Goal: Transaction & Acquisition: Download file/media

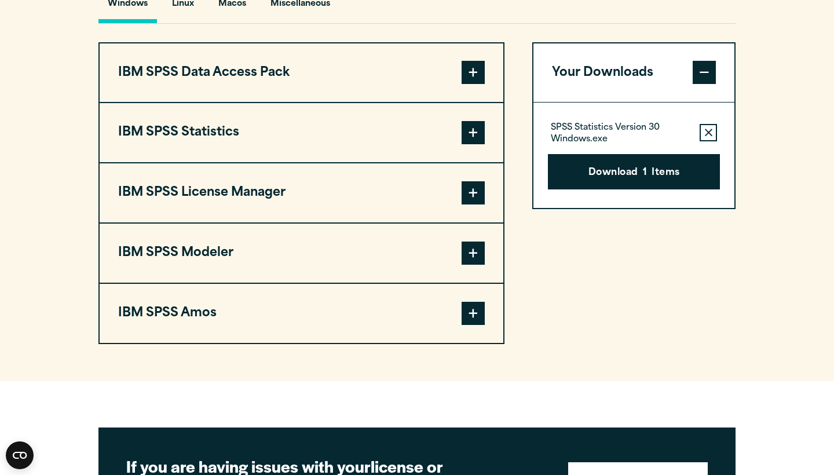
scroll to position [882, 0]
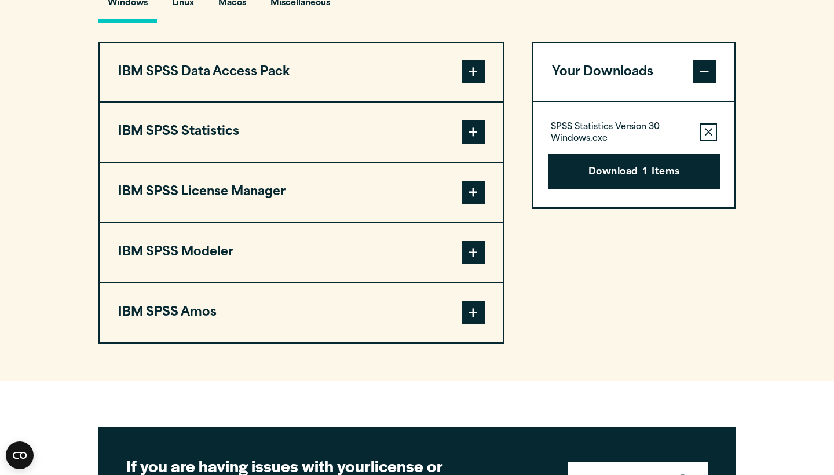
click at [469, 144] on span at bounding box center [472, 131] width 23 height 23
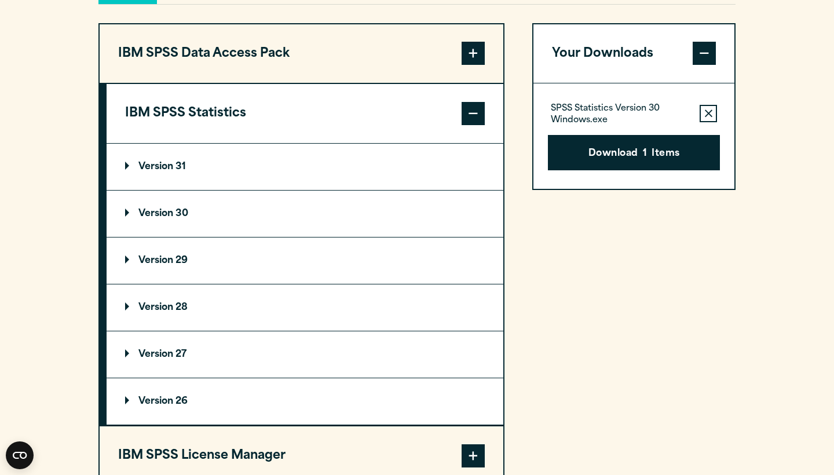
scroll to position [901, 0]
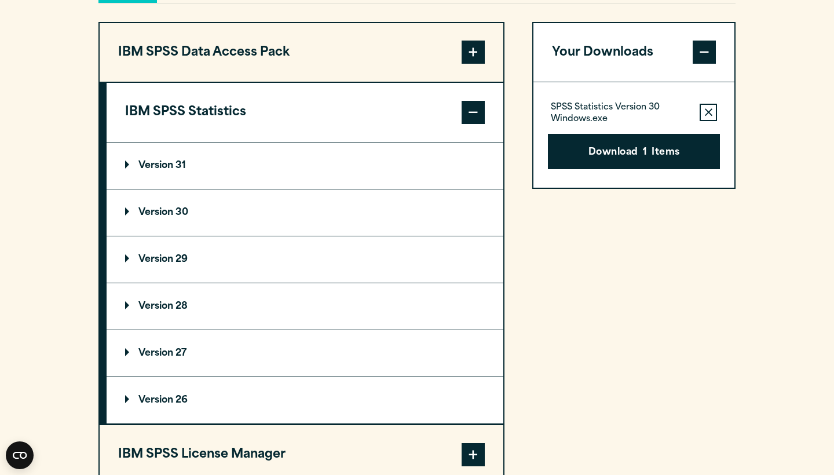
click at [188, 217] on p "Version 30" at bounding box center [156, 212] width 63 height 9
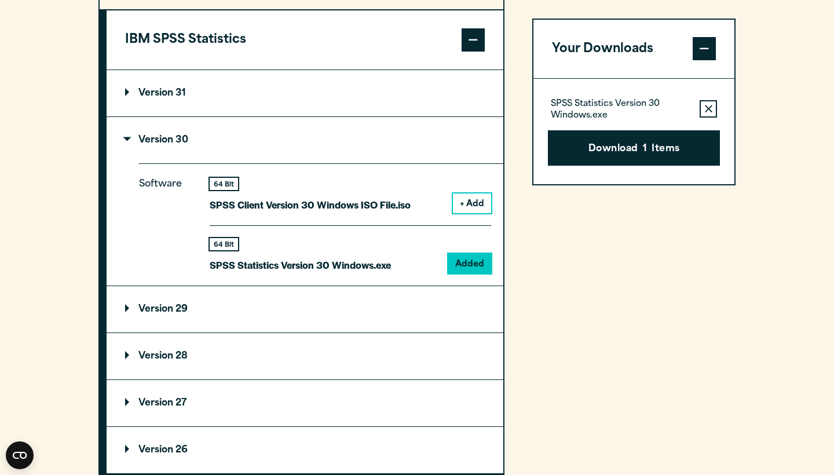
scroll to position [974, 0]
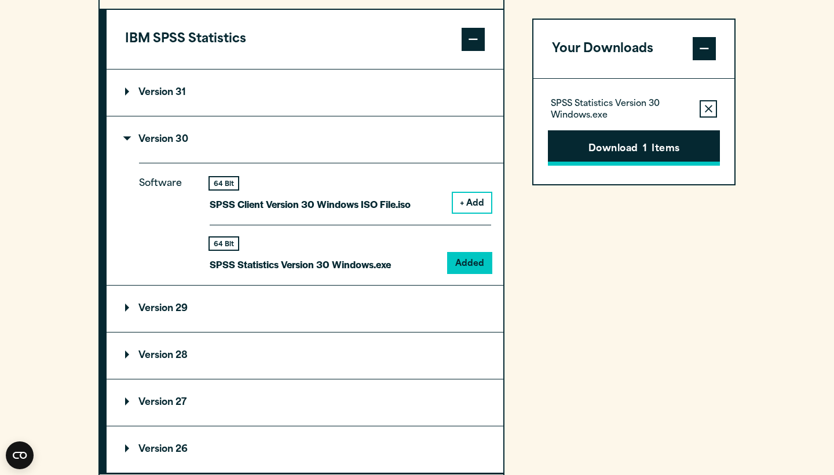
click at [618, 149] on button "Download 1 Items" at bounding box center [634, 148] width 172 height 36
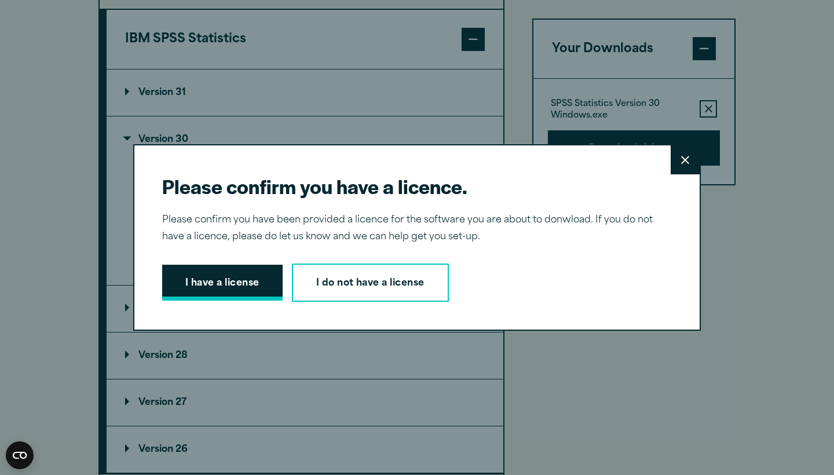
click at [226, 283] on button "I have a license" at bounding box center [222, 283] width 120 height 36
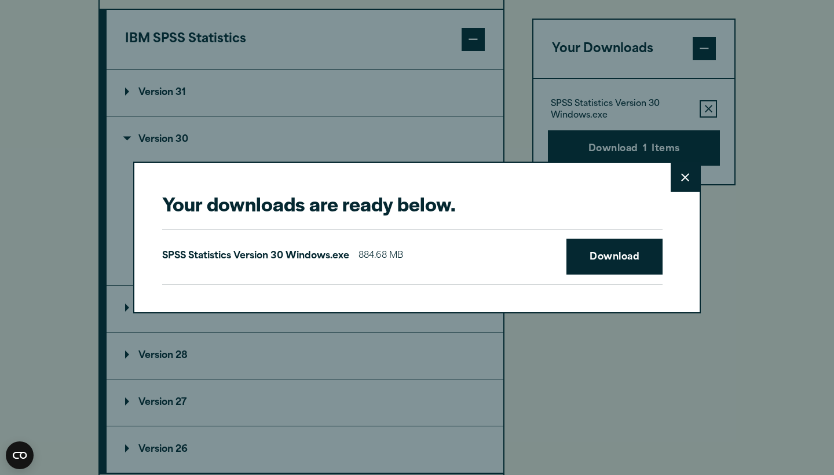
click at [685, 176] on icon at bounding box center [685, 177] width 8 height 9
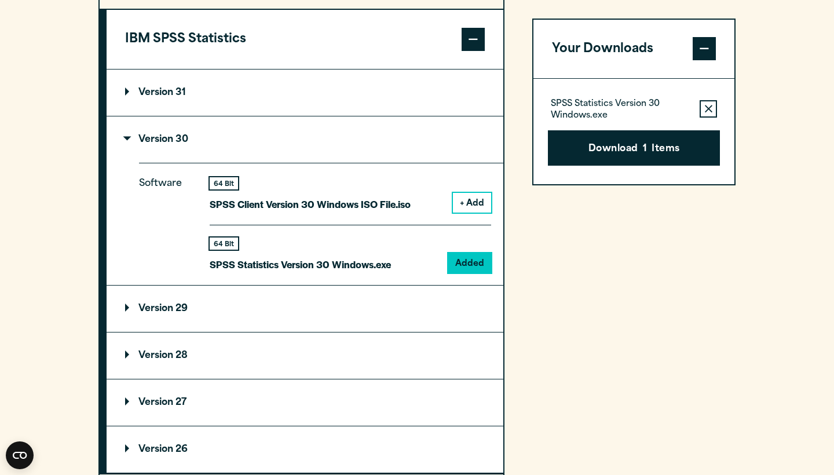
click at [140, 97] on p "Version 31" at bounding box center [155, 92] width 61 height 9
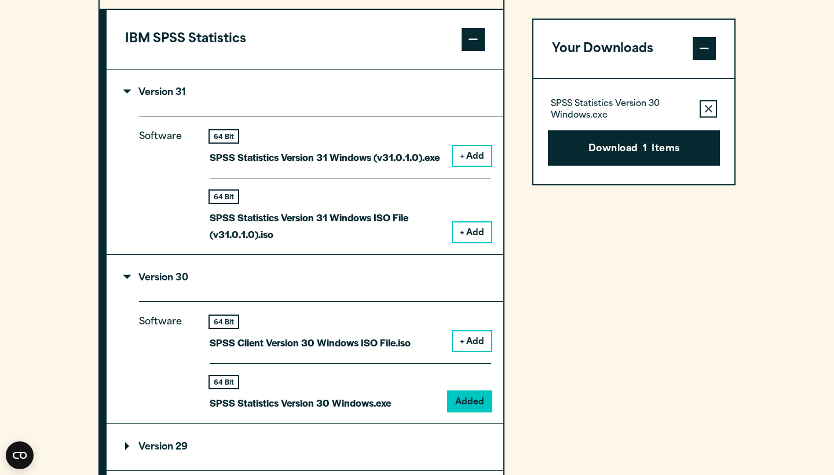
click at [140, 97] on p "Version 31" at bounding box center [155, 92] width 61 height 9
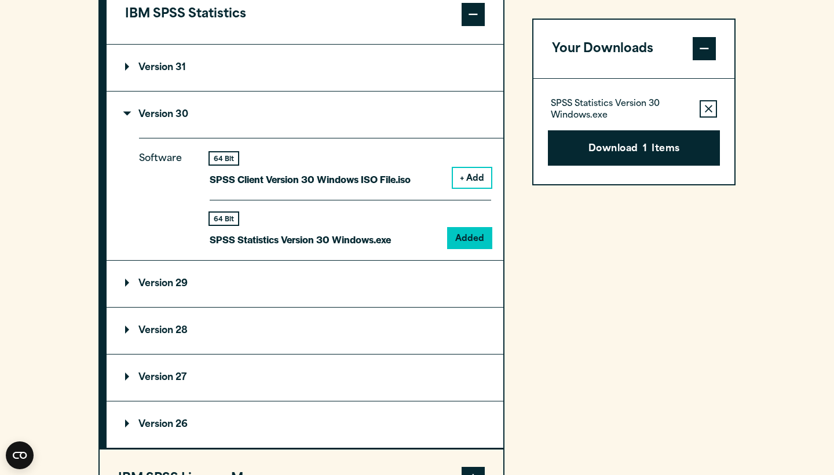
scroll to position [1041, 0]
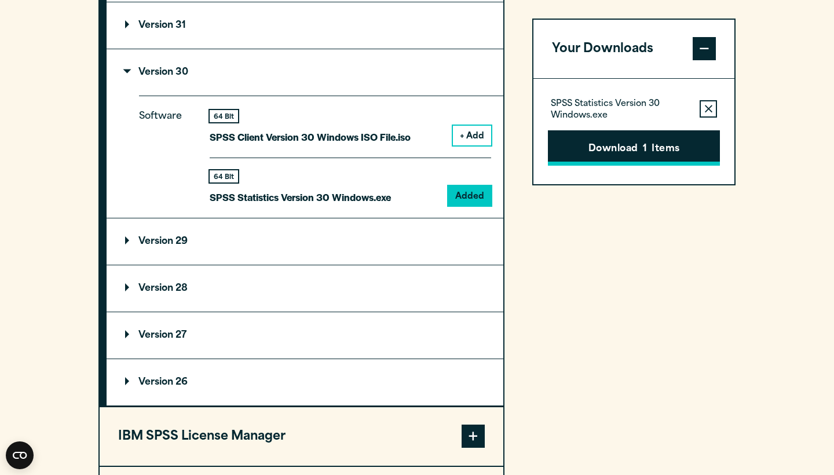
click at [595, 153] on button "Download 1 Items" at bounding box center [634, 148] width 172 height 36
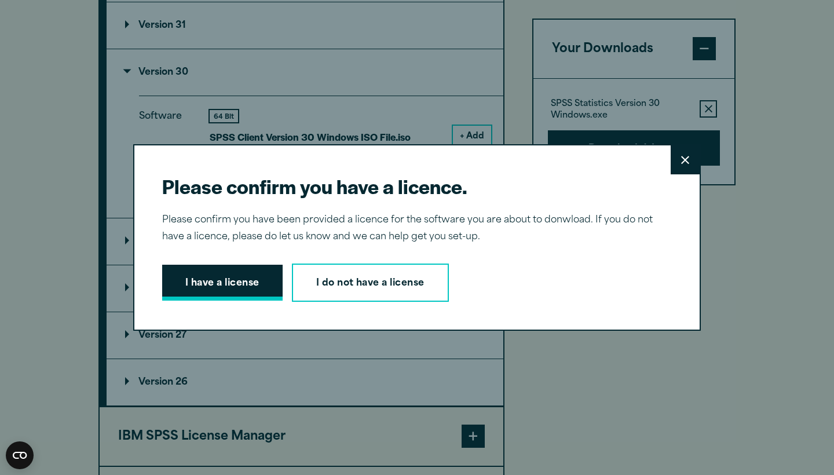
click at [228, 282] on button "I have a license" at bounding box center [222, 283] width 120 height 36
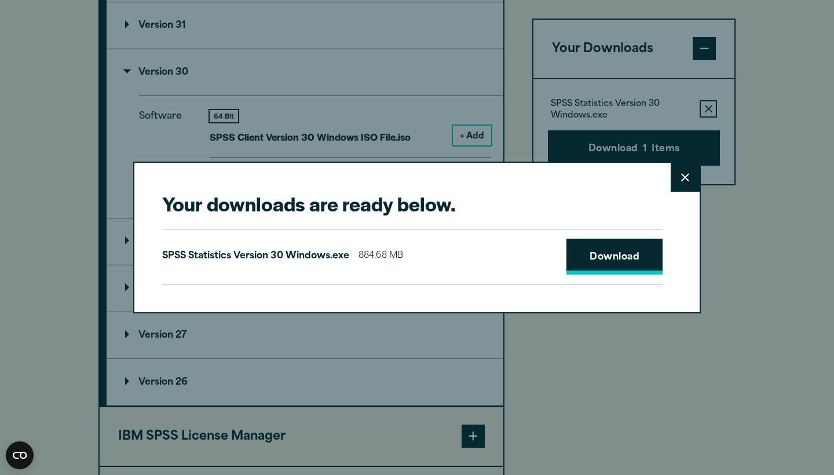
click at [607, 259] on link "Download" at bounding box center [614, 257] width 96 height 36
click at [688, 178] on icon at bounding box center [685, 177] width 8 height 9
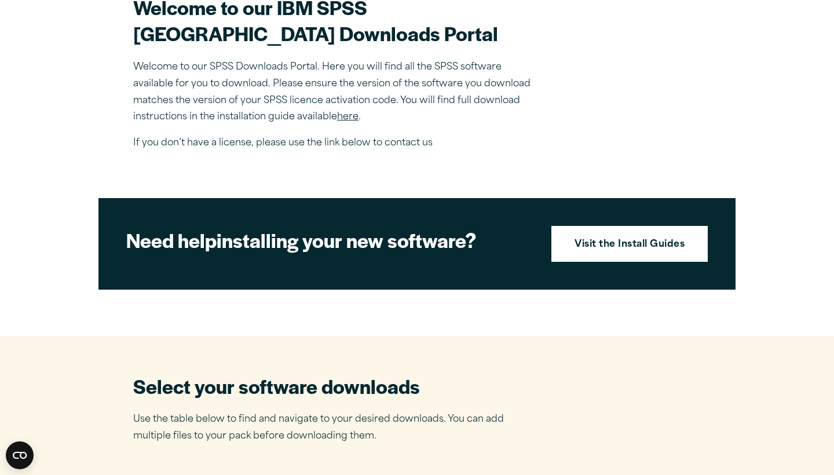
scroll to position [379, 0]
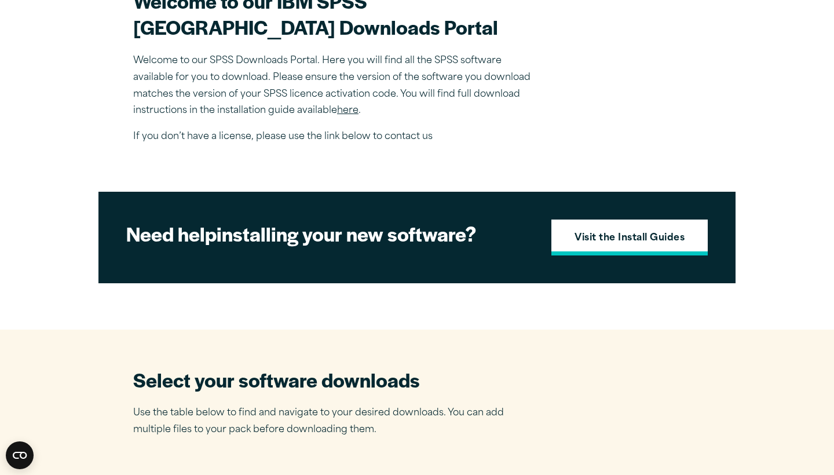
click at [639, 246] on strong "Visit the Install Guides" at bounding box center [629, 238] width 110 height 15
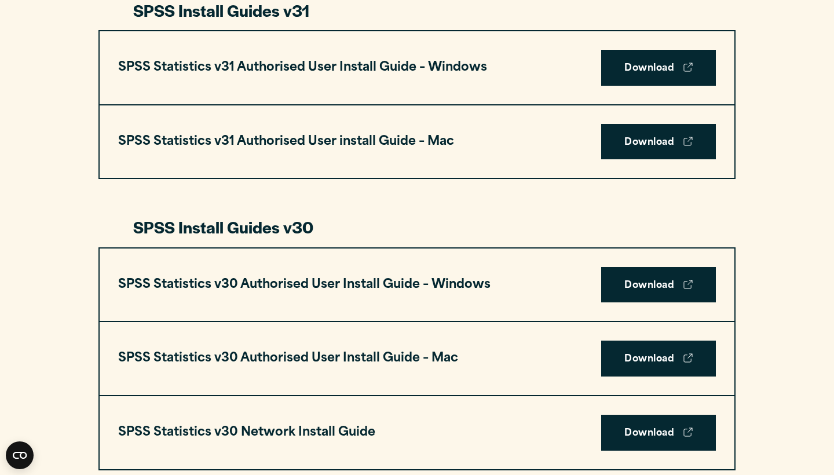
scroll to position [658, 0]
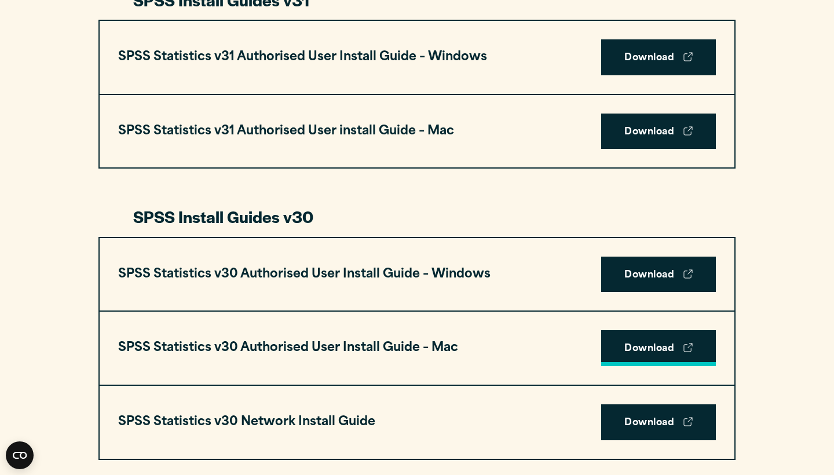
click at [631, 345] on link "Download" at bounding box center [658, 348] width 115 height 36
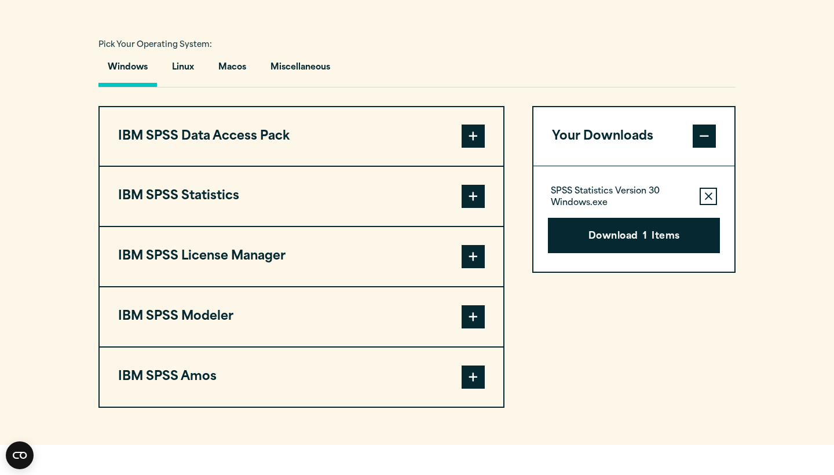
scroll to position [817, 0]
click at [236, 87] on button "Macos" at bounding box center [232, 70] width 46 height 33
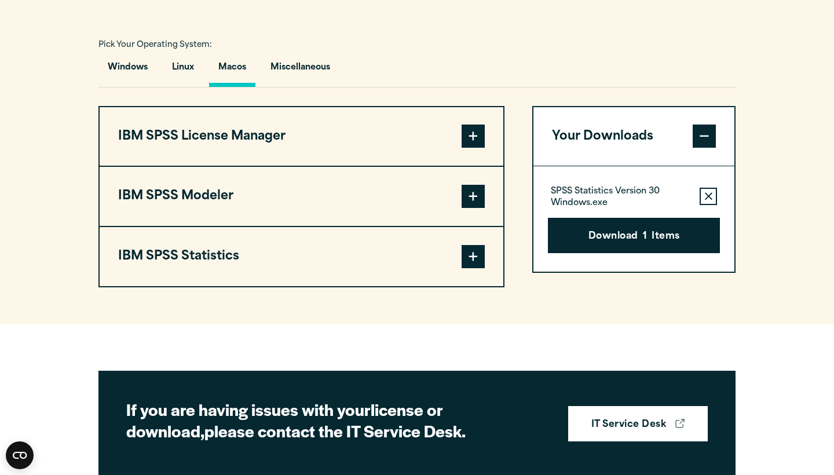
click at [467, 268] on span at bounding box center [472, 256] width 23 height 23
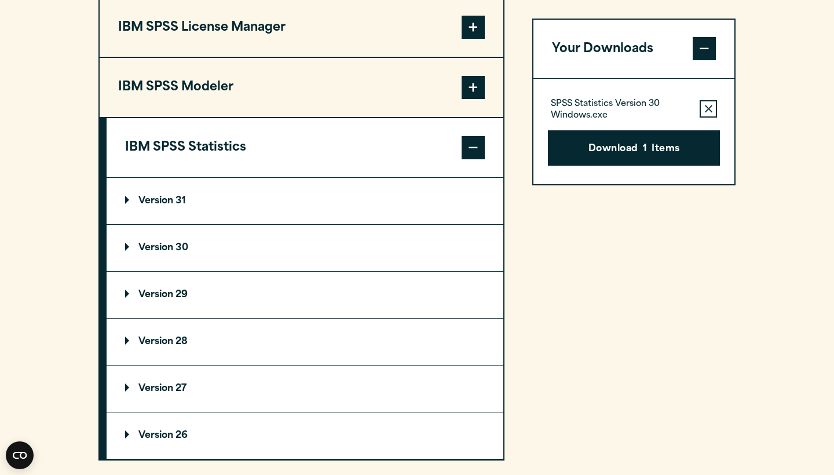
scroll to position [926, 0]
click at [162, 252] on p "Version 30" at bounding box center [156, 247] width 63 height 9
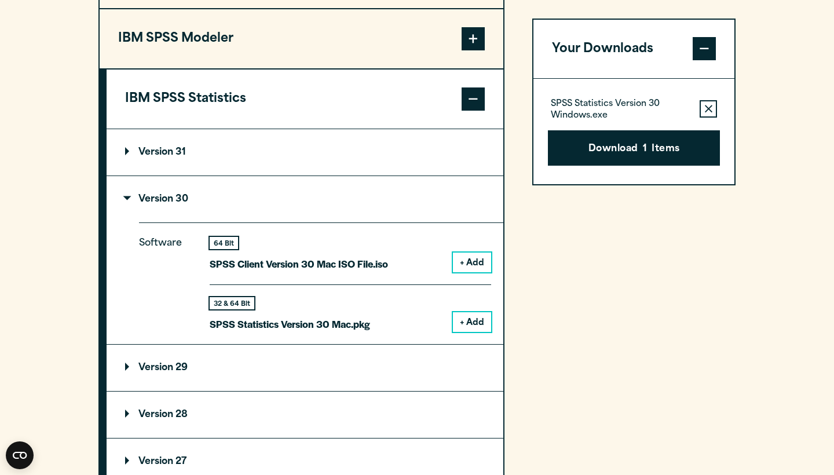
scroll to position [977, 0]
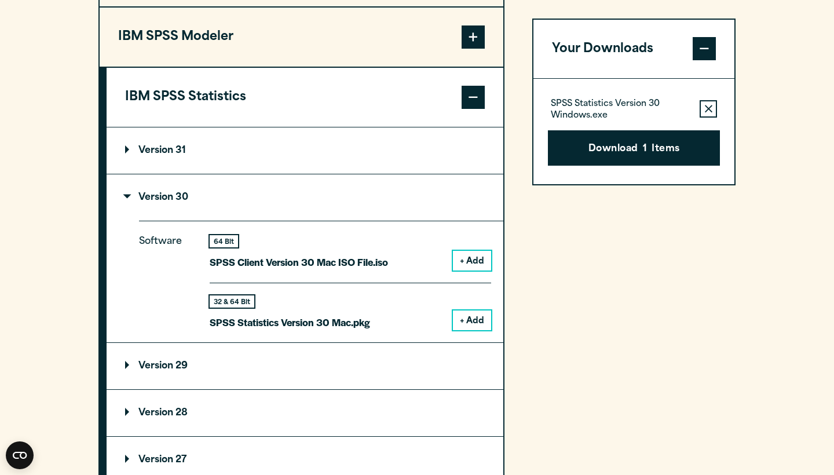
click at [463, 330] on button "+ Add" at bounding box center [472, 320] width 38 height 20
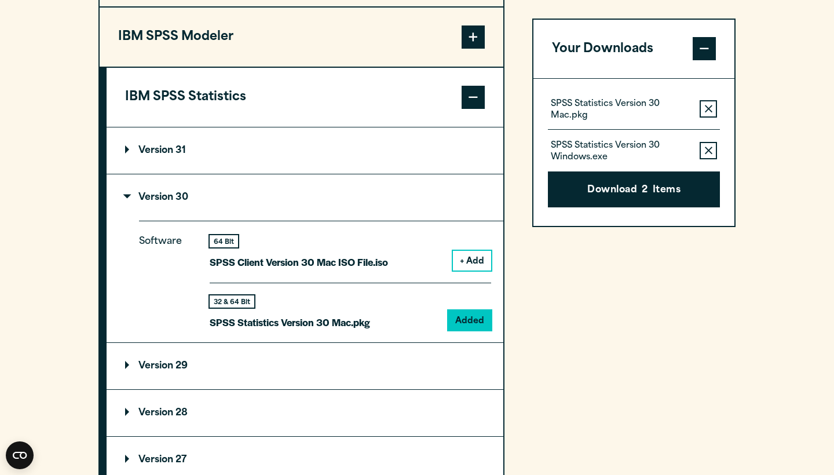
click at [706, 148] on icon "button" at bounding box center [709, 151] width 8 height 8
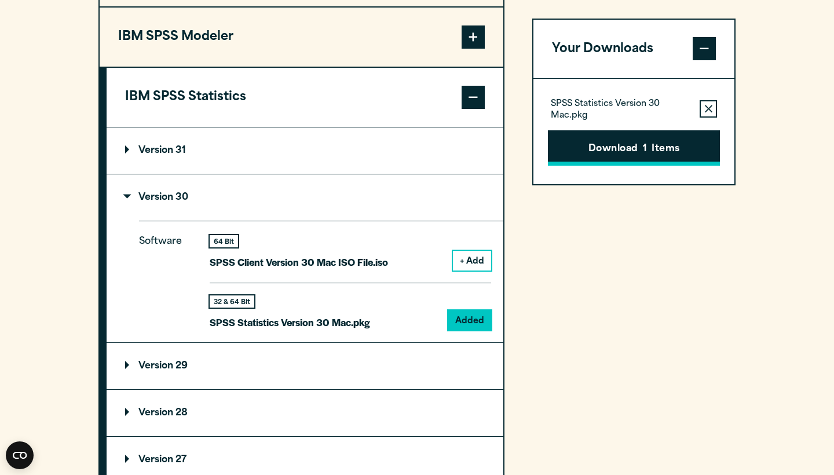
click at [681, 144] on button "Download 1 Items" at bounding box center [634, 148] width 172 height 36
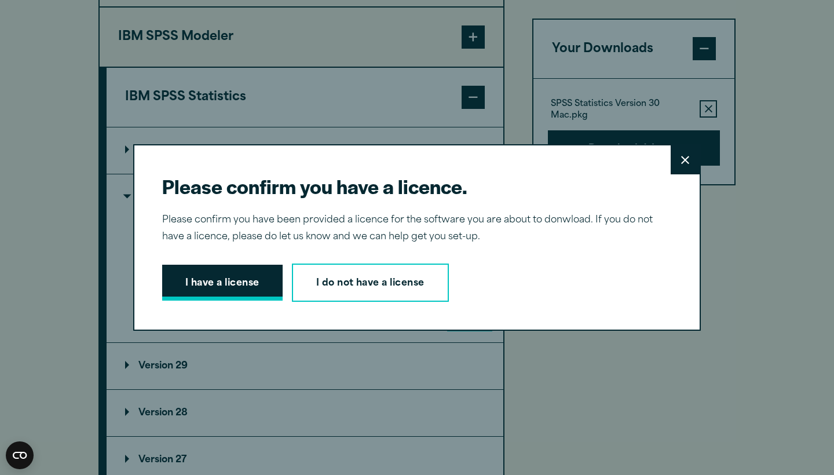
click at [237, 285] on button "I have a license" at bounding box center [222, 283] width 120 height 36
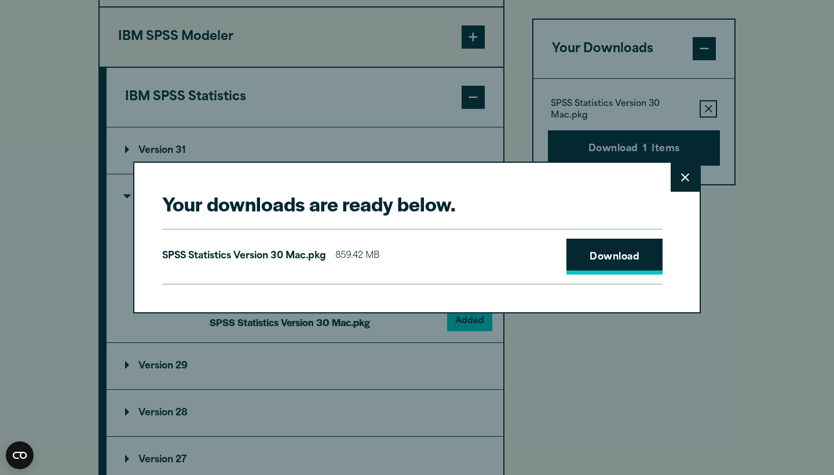
click at [578, 255] on link "Download" at bounding box center [614, 257] width 96 height 36
